Goal: Task Accomplishment & Management: Use online tool/utility

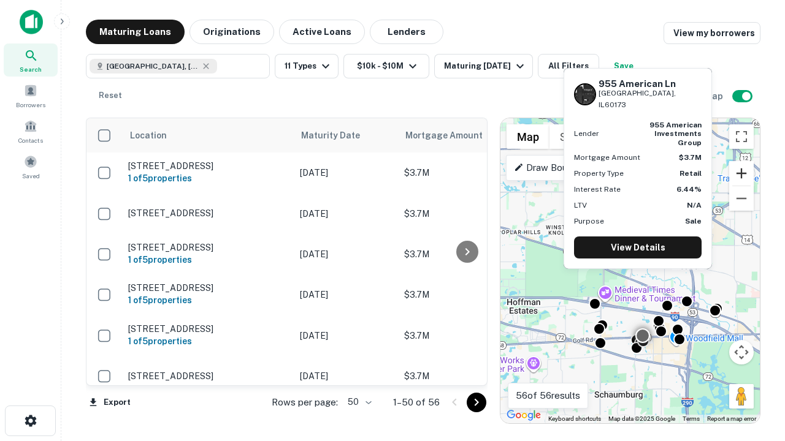
click at [741, 174] on button "Zoom in" at bounding box center [741, 173] width 25 height 25
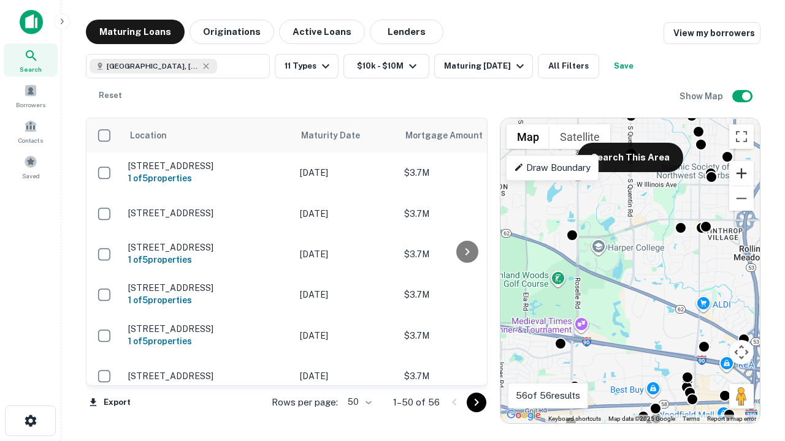
click at [741, 174] on button "Zoom in" at bounding box center [741, 173] width 25 height 25
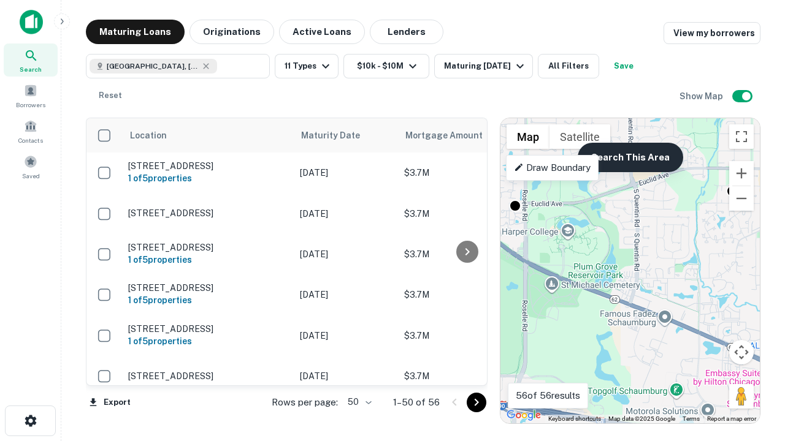
click at [630, 158] on button "Search This Area" at bounding box center [630, 157] width 105 height 29
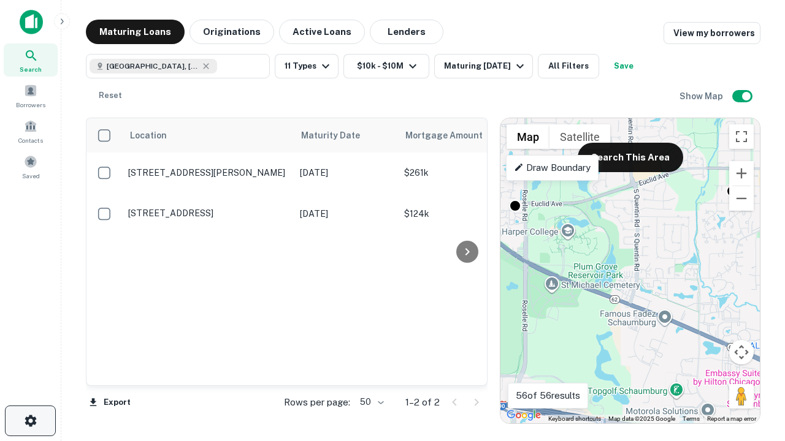
click at [30, 421] on icon "button" at bounding box center [30, 421] width 15 height 15
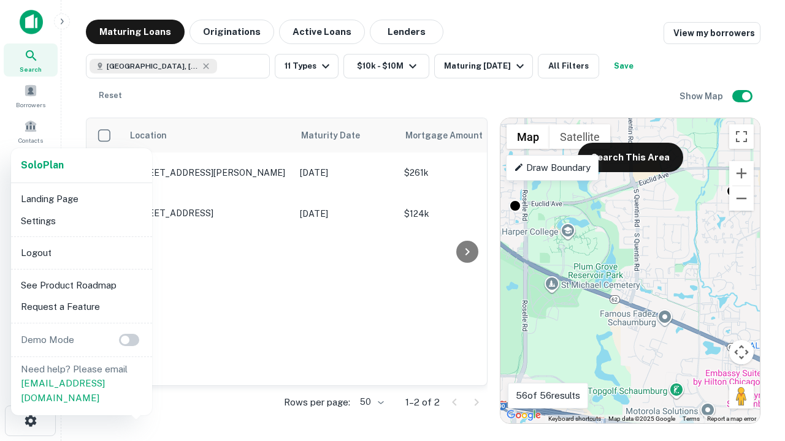
click at [81, 253] on li "Logout" at bounding box center [81, 253] width 131 height 22
